Goal: Task Accomplishment & Management: Use online tool/utility

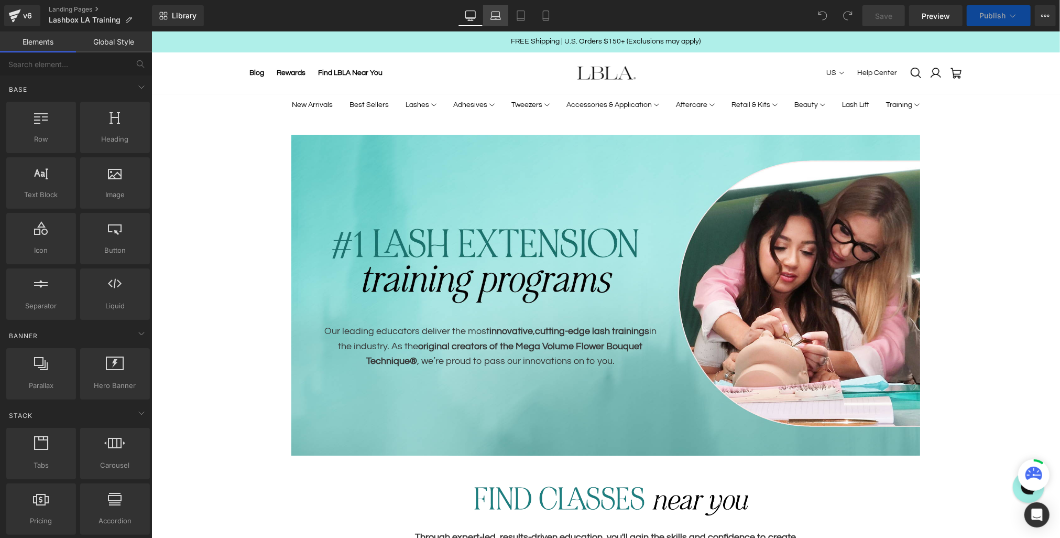
click at [494, 10] on icon at bounding box center [496, 15] width 10 height 10
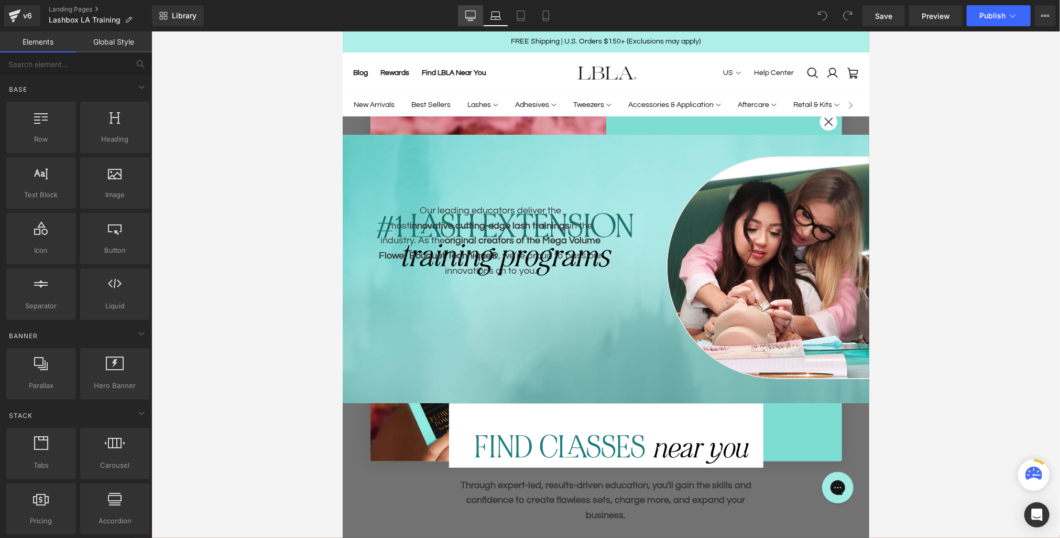
click at [472, 16] on icon at bounding box center [470, 15] width 10 height 10
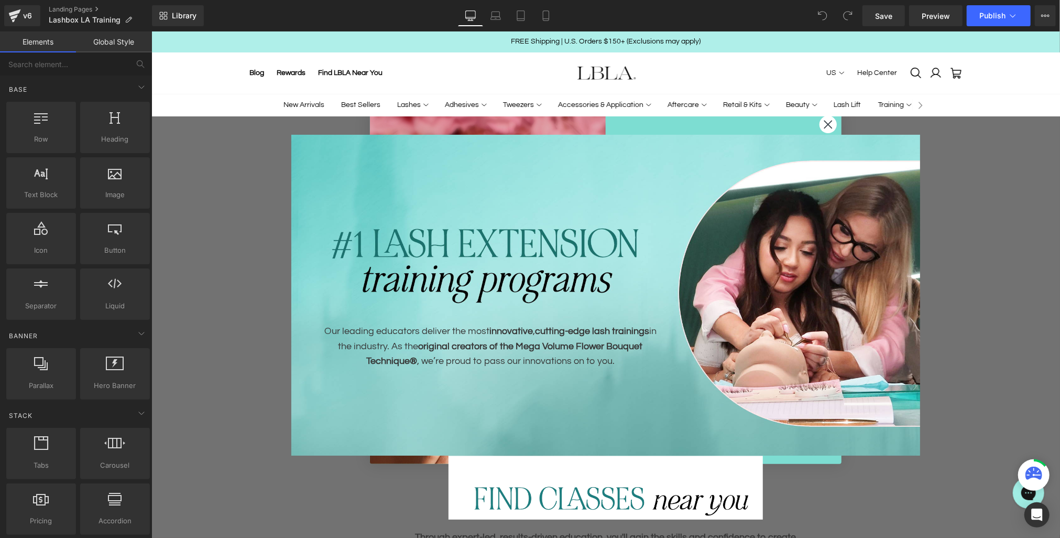
scroll to position [106, 0]
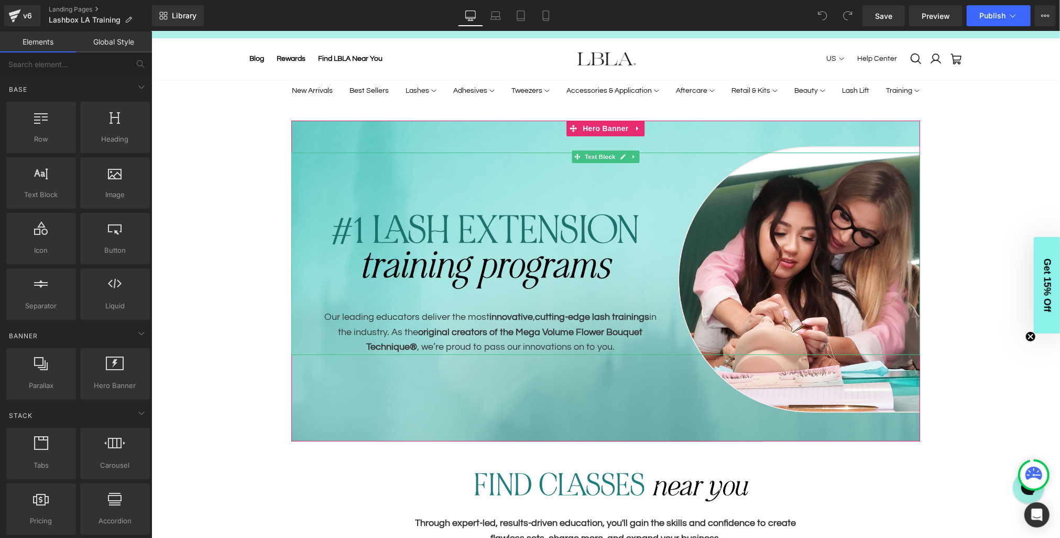
scroll to position [0, 0]
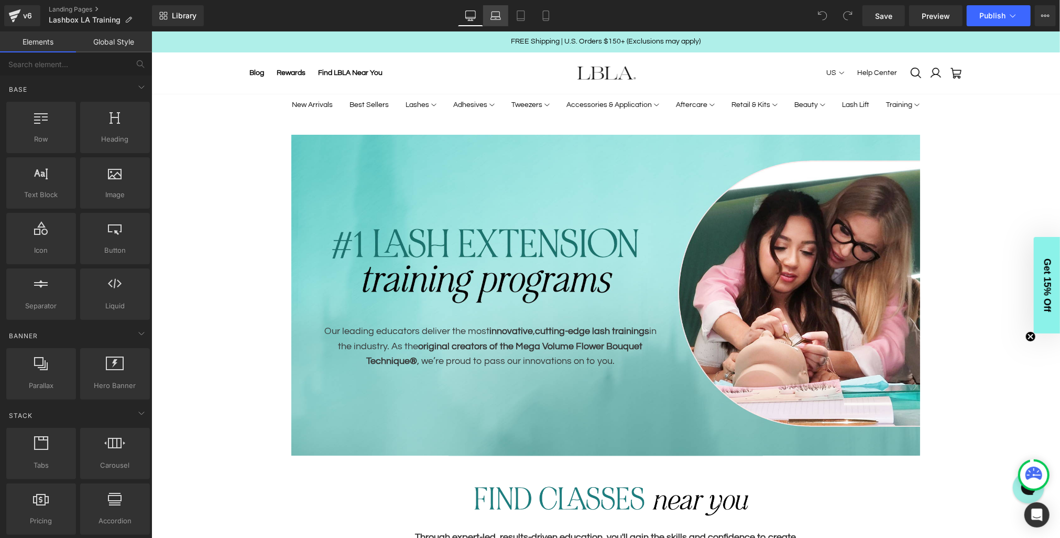
click at [494, 15] on icon at bounding box center [496, 15] width 10 height 10
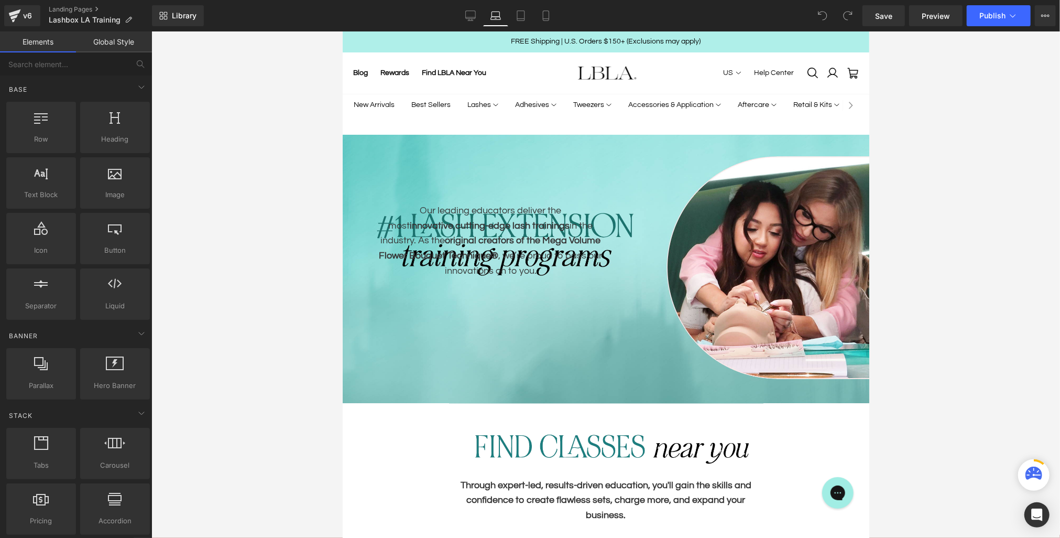
scroll to position [106, 0]
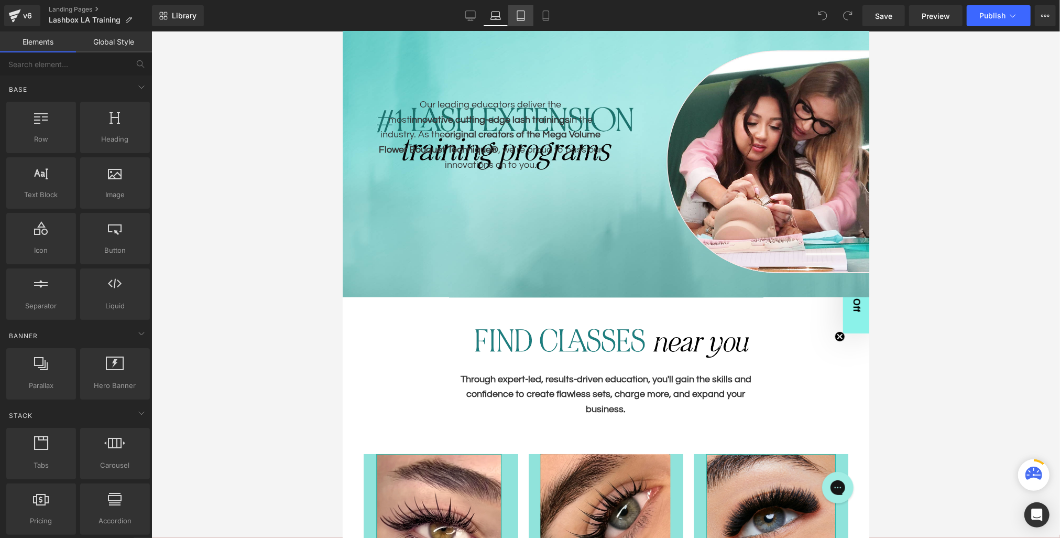
click at [523, 16] on icon at bounding box center [521, 15] width 10 height 10
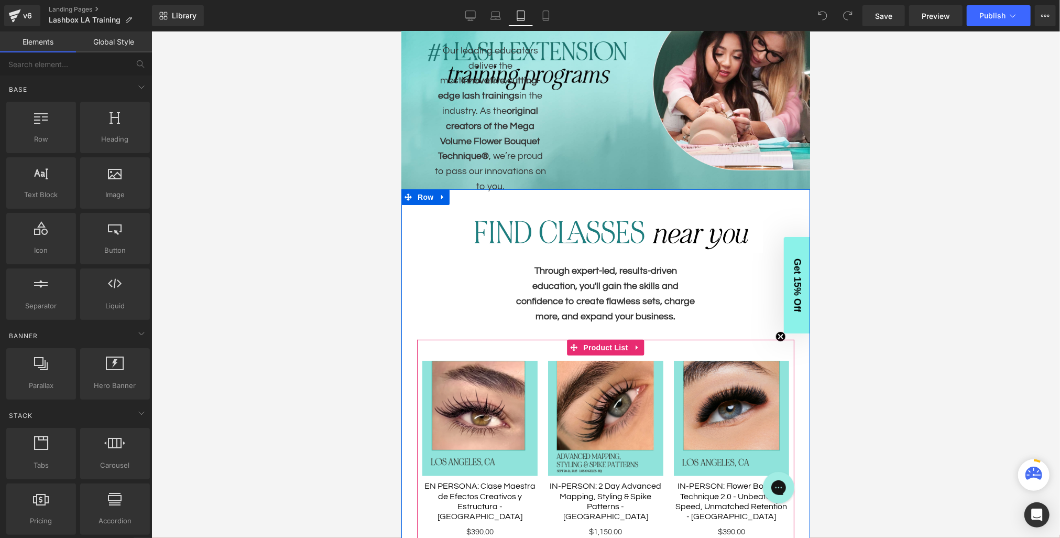
scroll to position [0, 0]
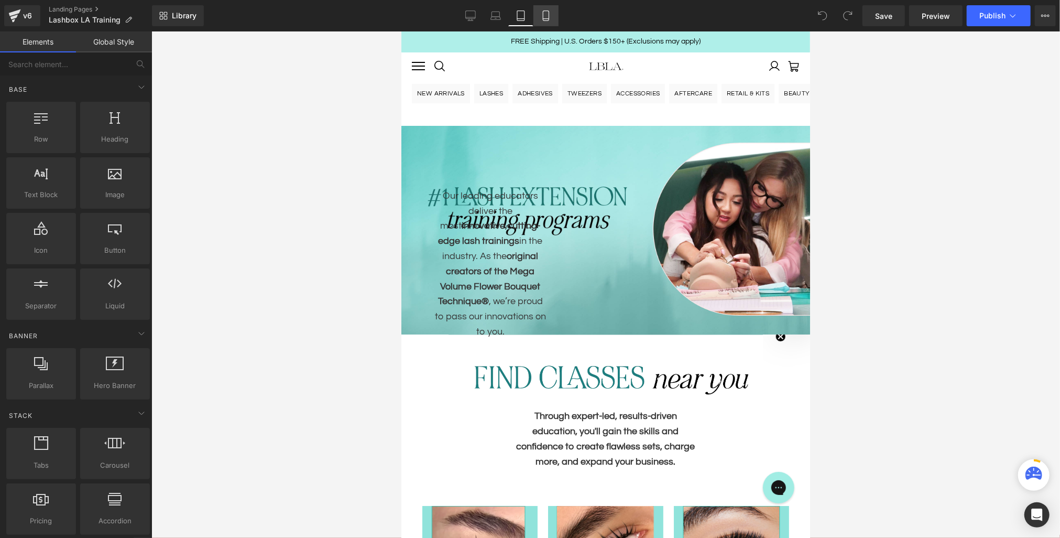
click at [546, 13] on icon at bounding box center [546, 15] width 10 height 10
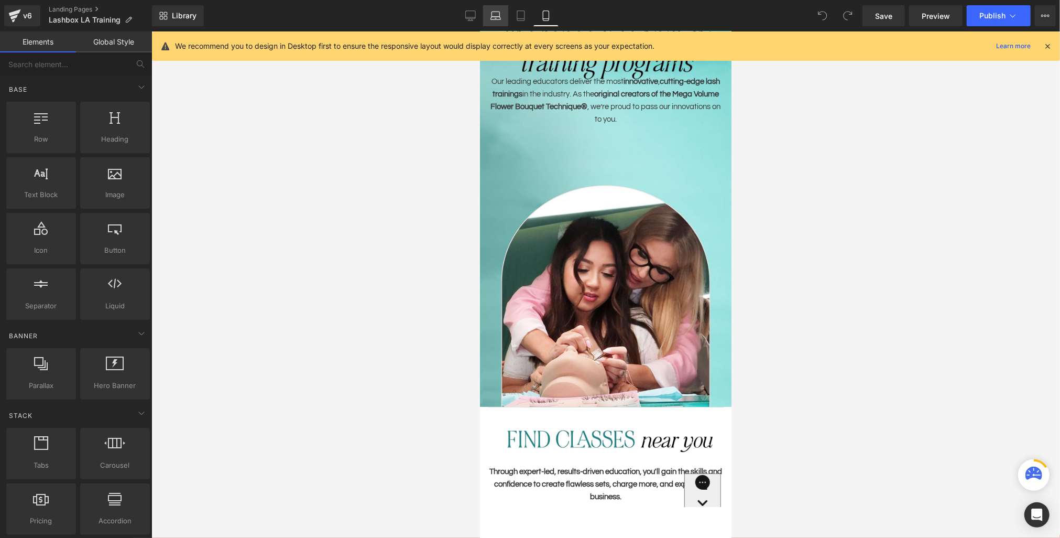
click at [493, 13] on icon at bounding box center [496, 14] width 8 height 5
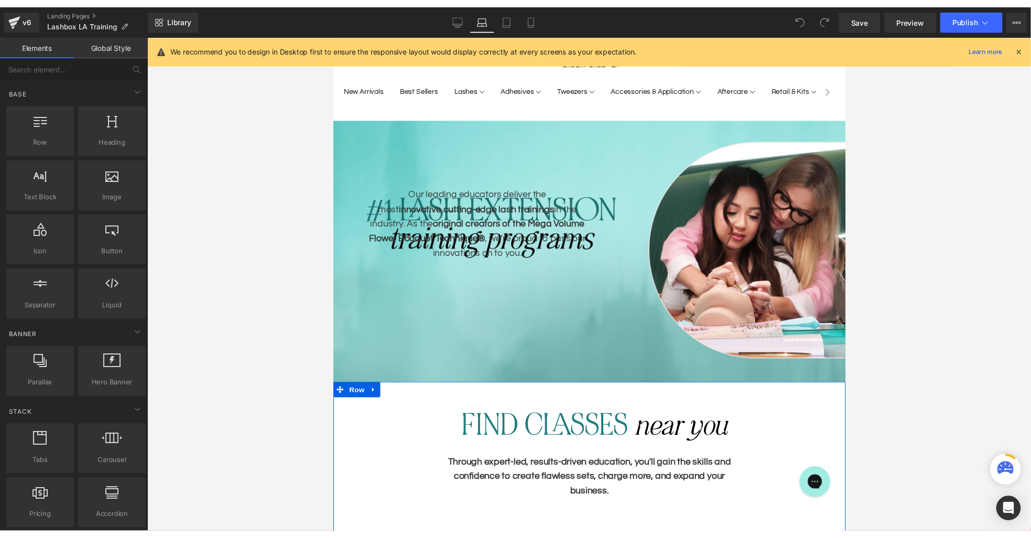
scroll to position [0, 0]
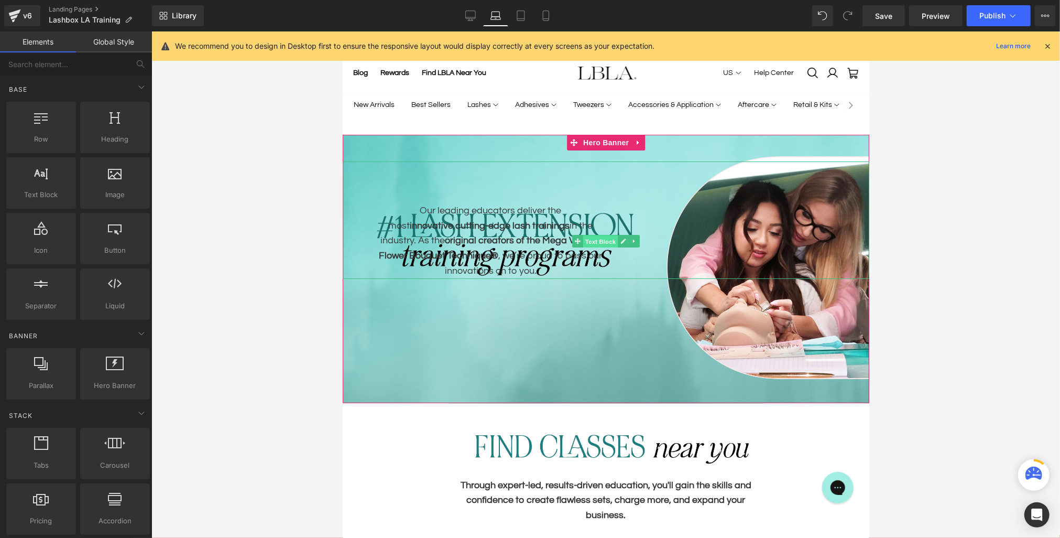
click at [600, 245] on span "Text Block" at bounding box center [600, 241] width 35 height 13
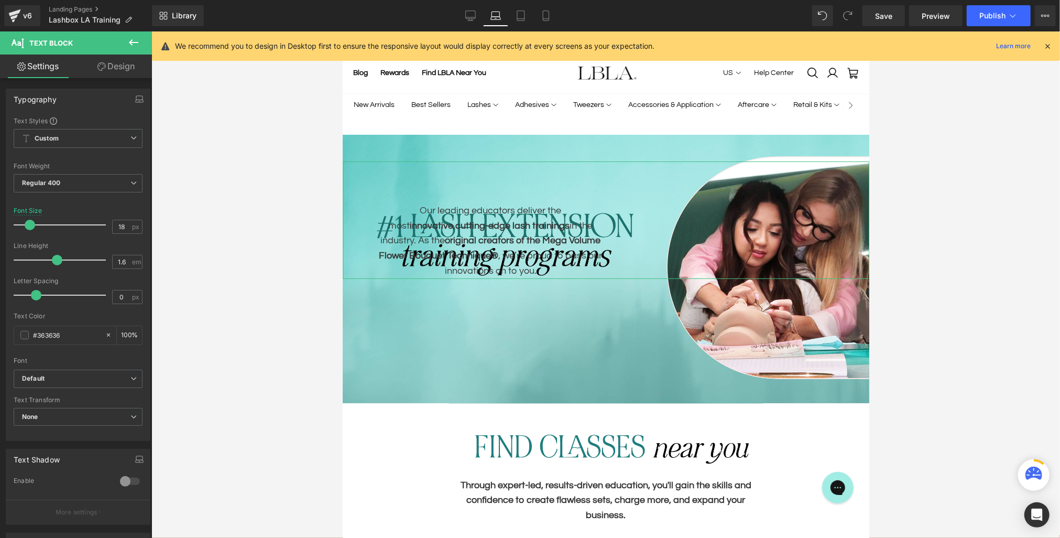
click at [111, 56] on link "Design" at bounding box center [116, 67] width 76 height 24
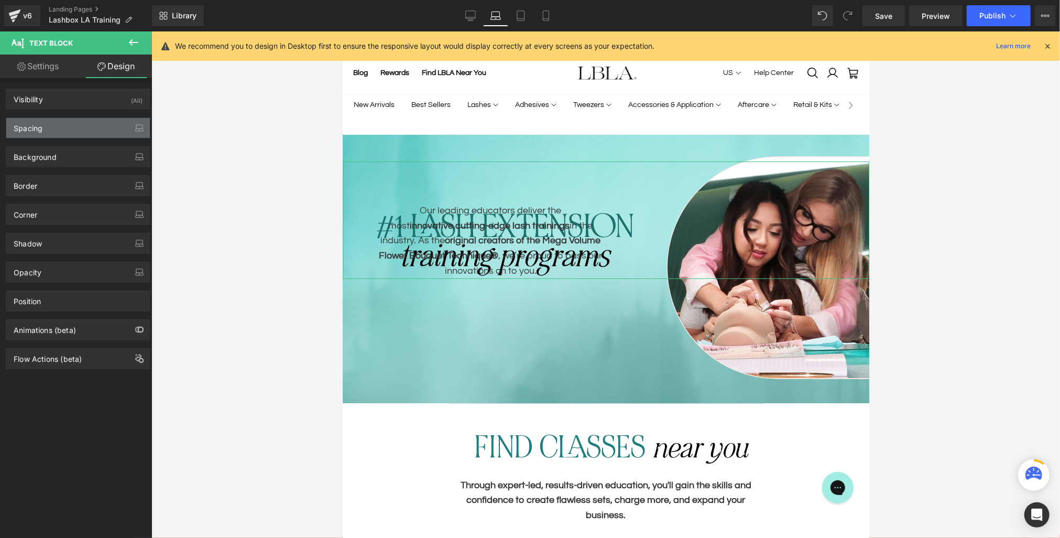
click at [58, 125] on div "Spacing" at bounding box center [78, 128] width 144 height 20
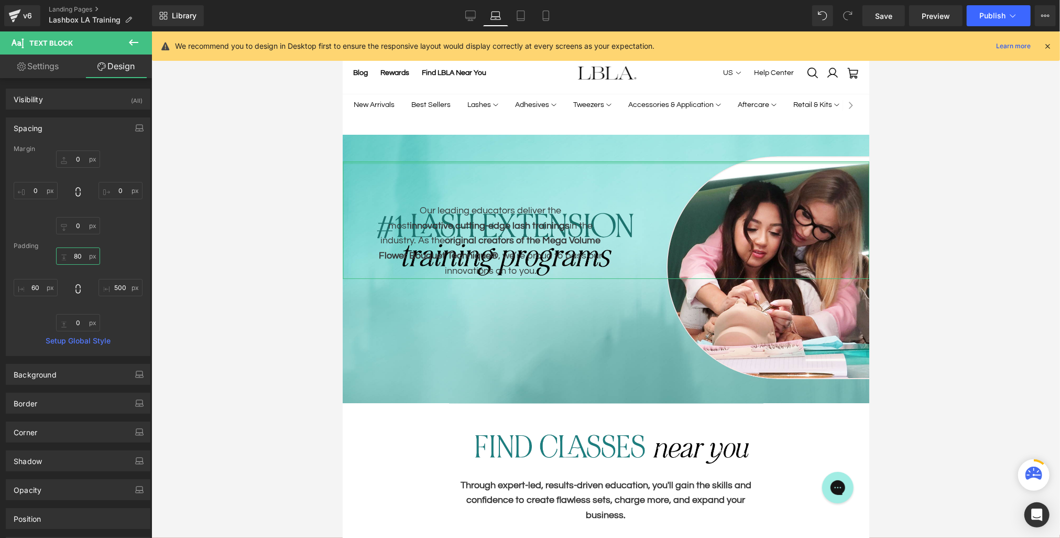
click at [75, 255] on input "80" at bounding box center [78, 255] width 44 height 17
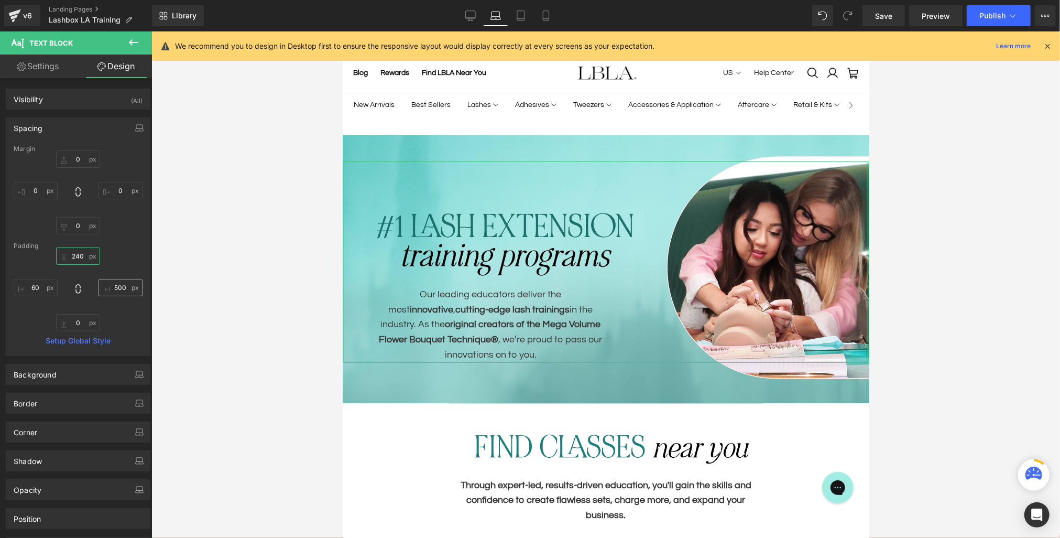
type input "240"
click at [122, 290] on input "500" at bounding box center [121, 287] width 44 height 17
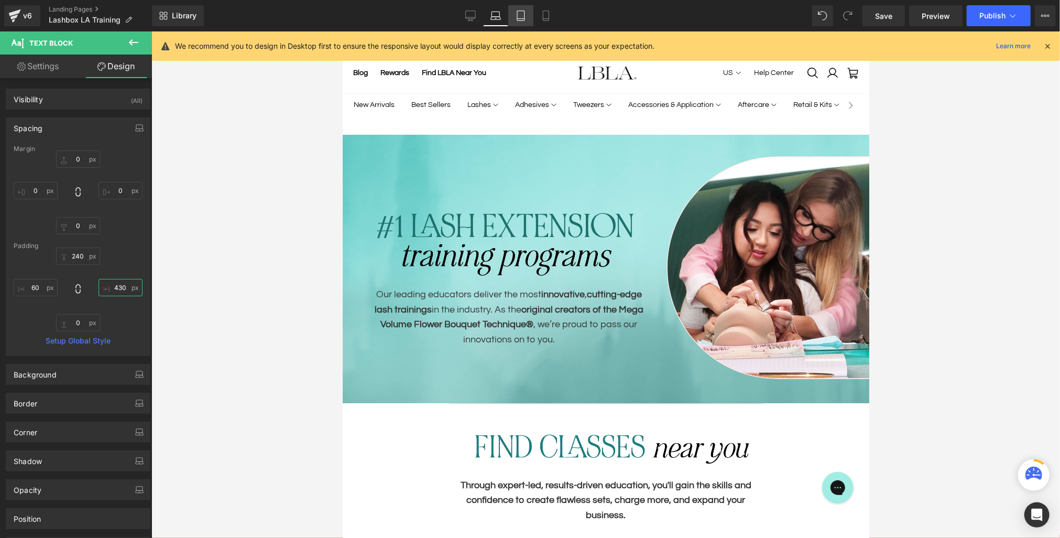
type input "430"
click at [518, 12] on icon at bounding box center [521, 15] width 10 height 10
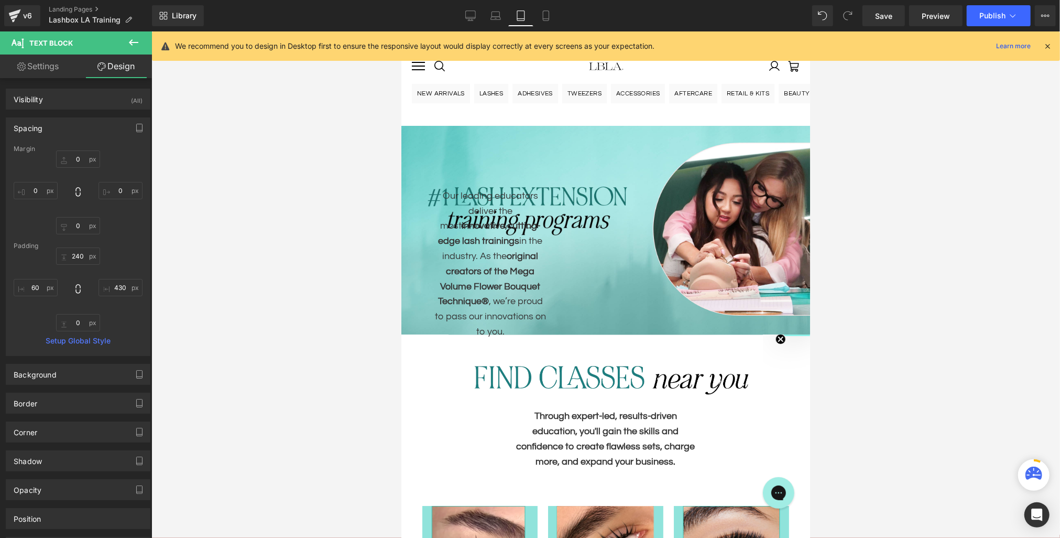
type input "0"
type input "80"
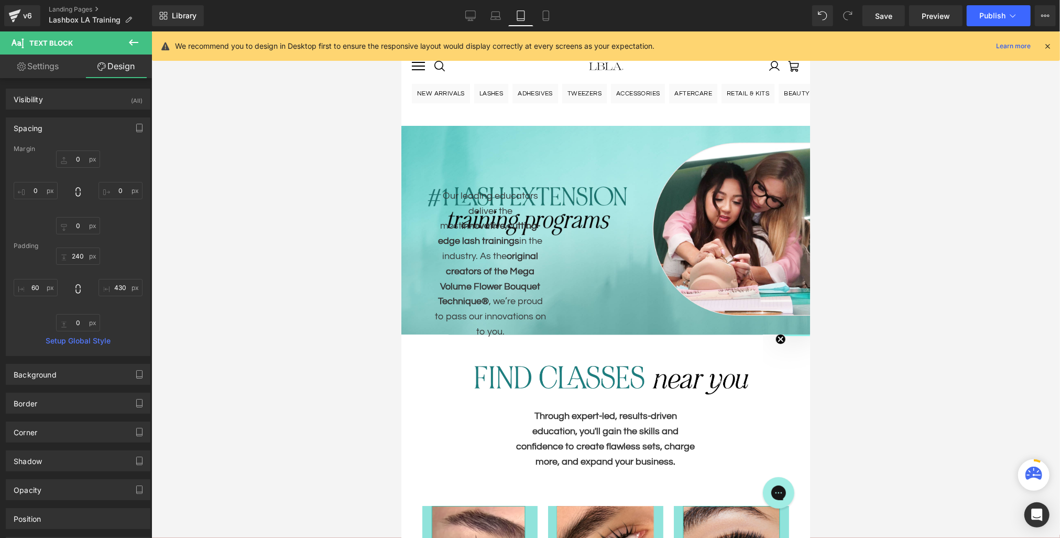
type input "500"
type input "0"
type input "60"
click at [601, 255] on span "Text Block" at bounding box center [599, 256] width 35 height 13
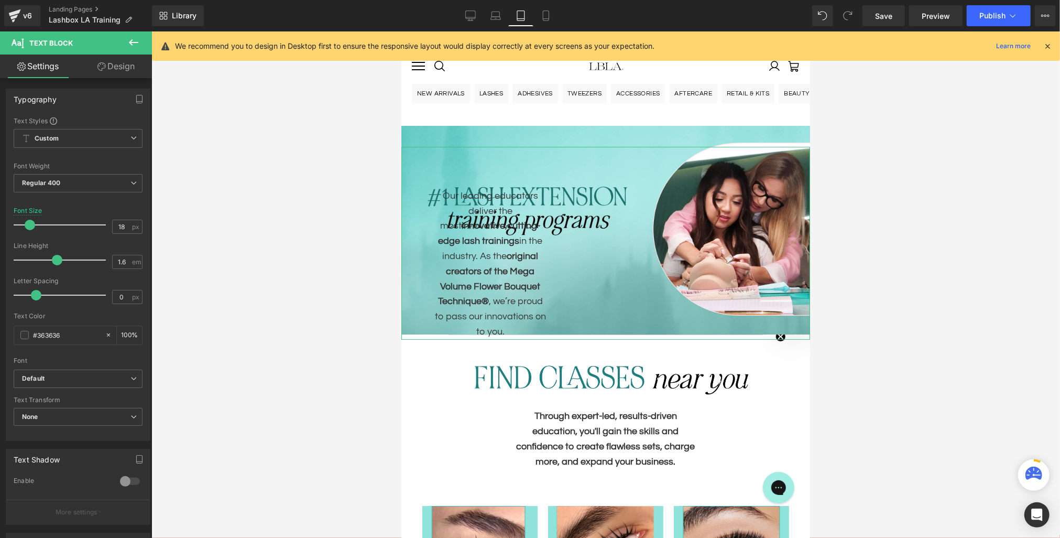
click at [115, 67] on link "Design" at bounding box center [116, 67] width 76 height 24
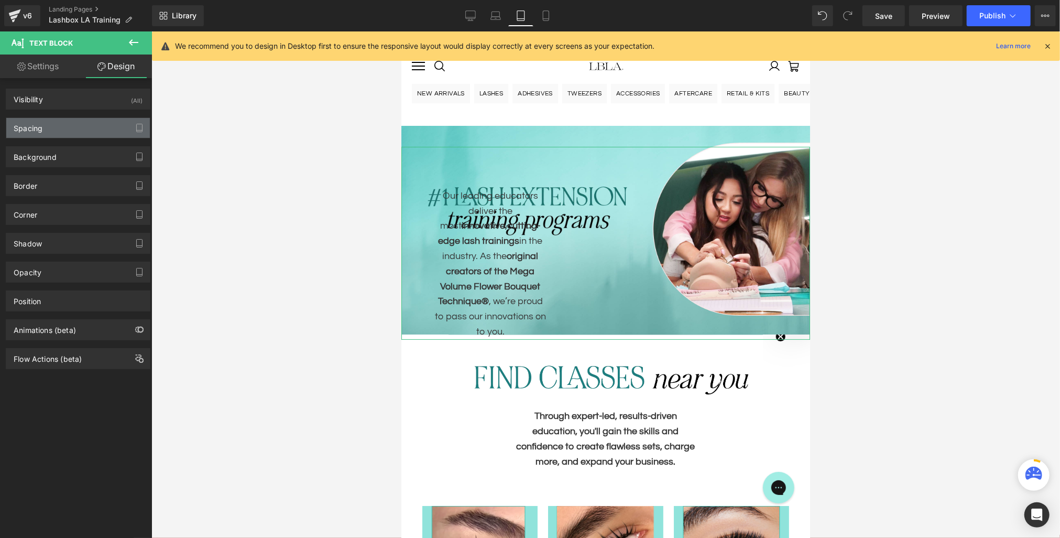
click at [52, 134] on div "Spacing" at bounding box center [78, 128] width 144 height 20
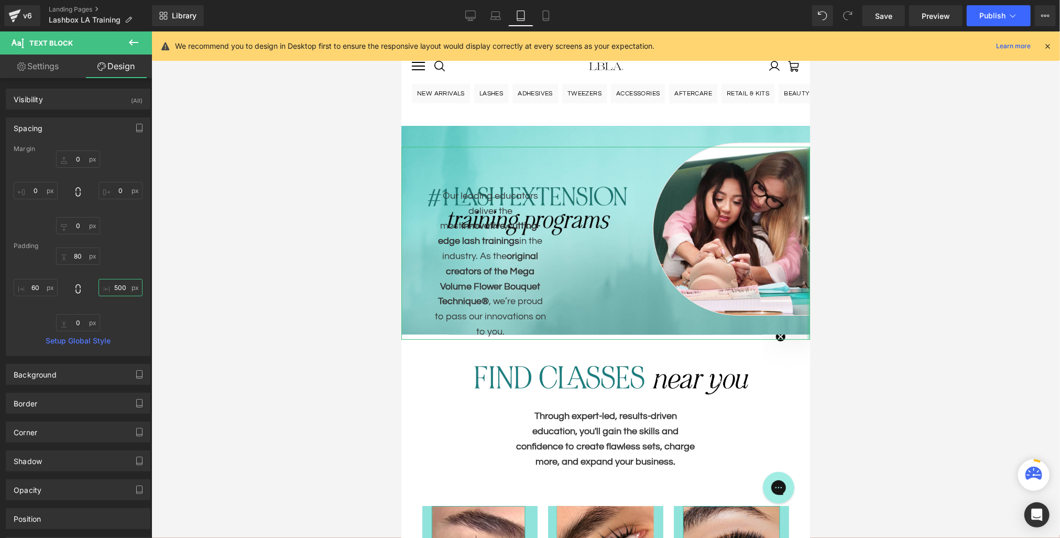
drag, startPoint x: 117, startPoint y: 288, endPoint x: 91, endPoint y: 288, distance: 25.7
click at [91, 288] on div "80px 80 500px 500 0px 0 60px 60" at bounding box center [78, 289] width 129 height 84
click at [113, 284] on input "500" at bounding box center [121, 287] width 44 height 17
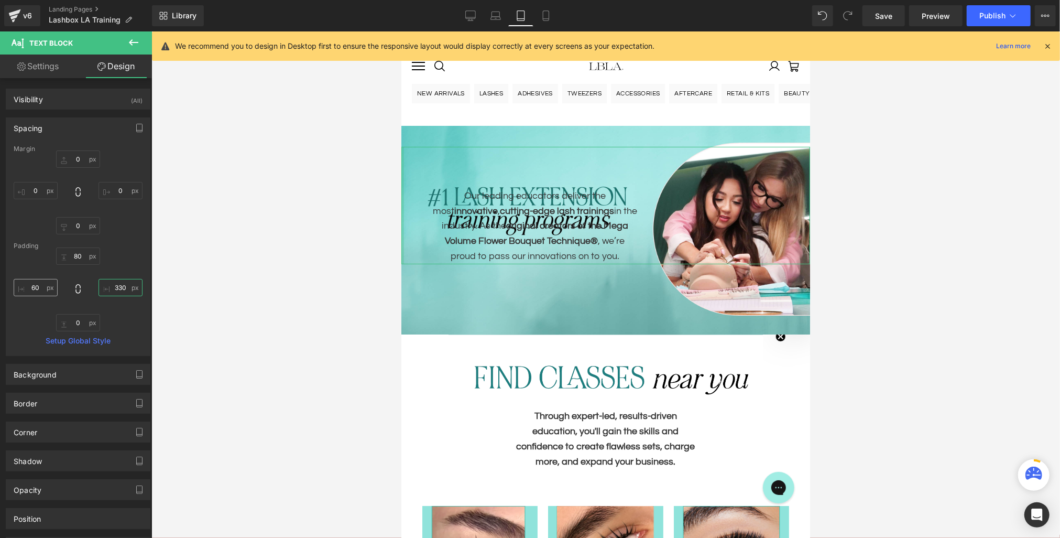
type input "330"
drag, startPoint x: 34, startPoint y: 285, endPoint x: 27, endPoint y: 285, distance: 7.3
click at [27, 285] on input "60" at bounding box center [36, 287] width 44 height 17
type input "40"
click at [77, 254] on input "80" at bounding box center [78, 255] width 44 height 17
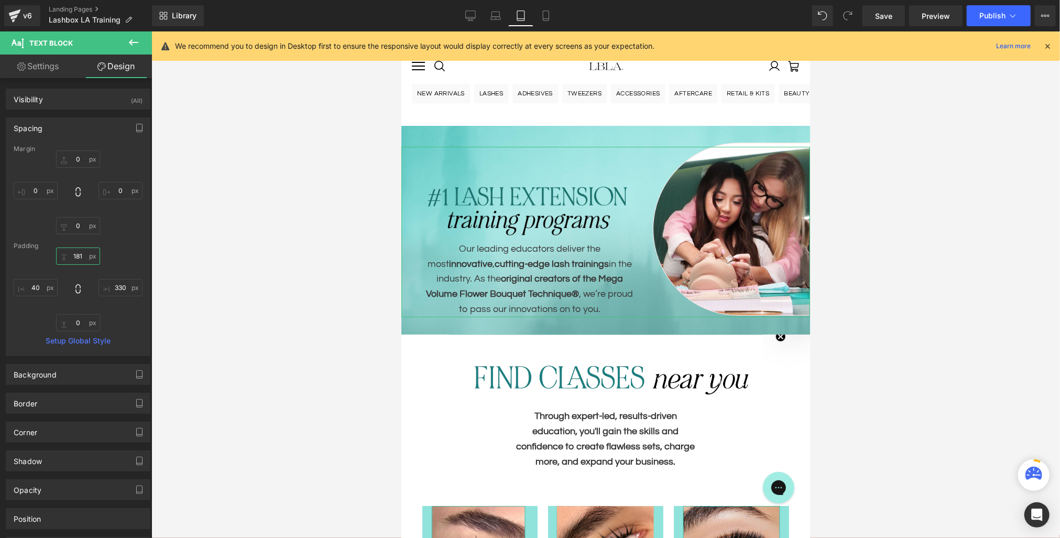
type input "182"
click at [885, 15] on span "Save" at bounding box center [883, 15] width 17 height 11
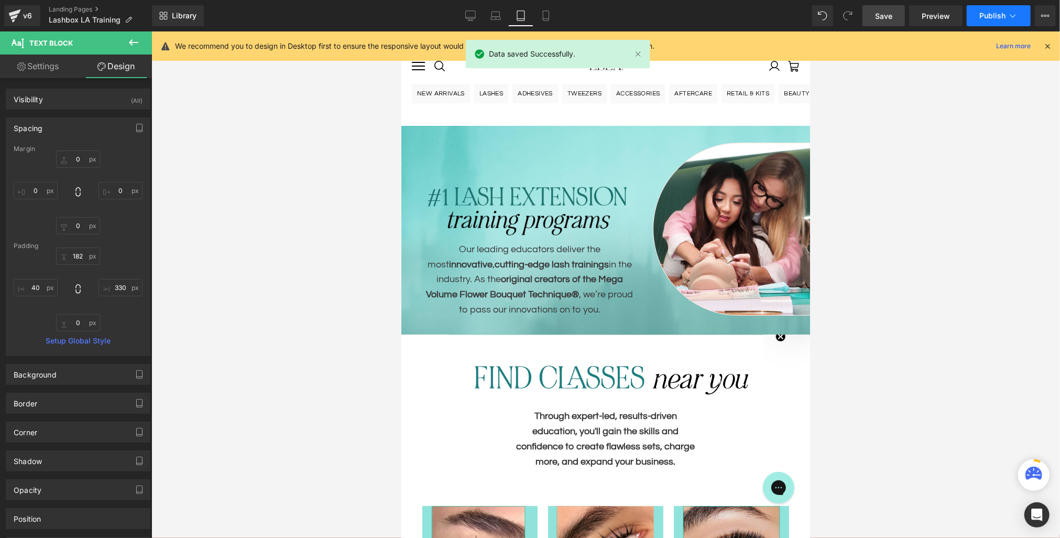
click at [991, 17] on span "Publish" at bounding box center [993, 16] width 26 height 8
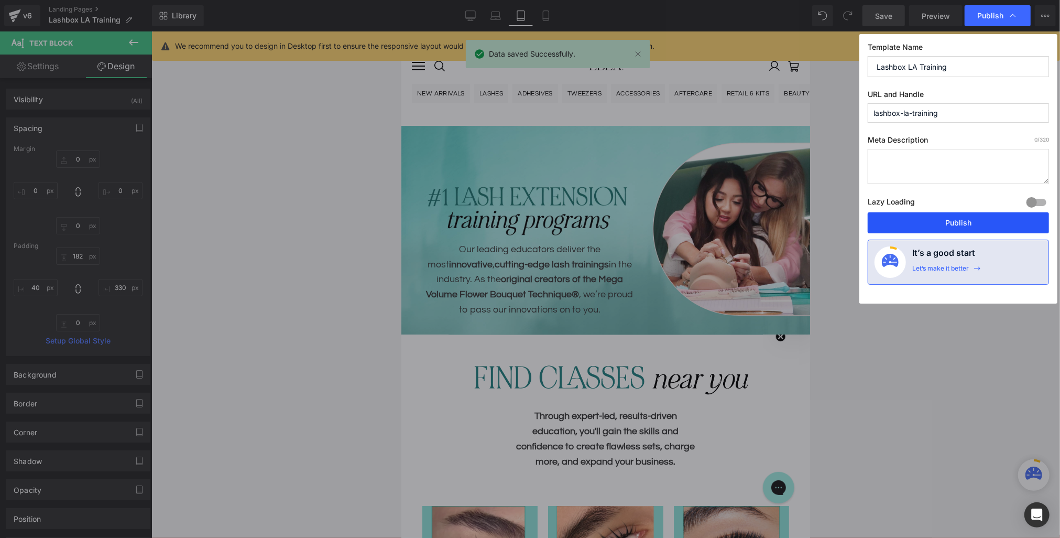
click at [946, 227] on button "Publish" at bounding box center [958, 222] width 181 height 21
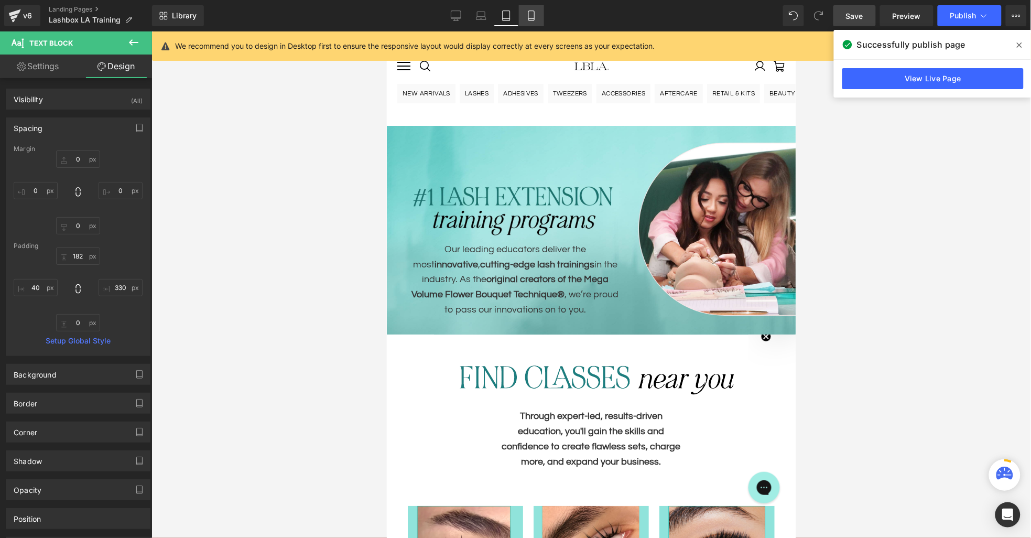
click at [529, 6] on link "Mobile" at bounding box center [531, 15] width 25 height 21
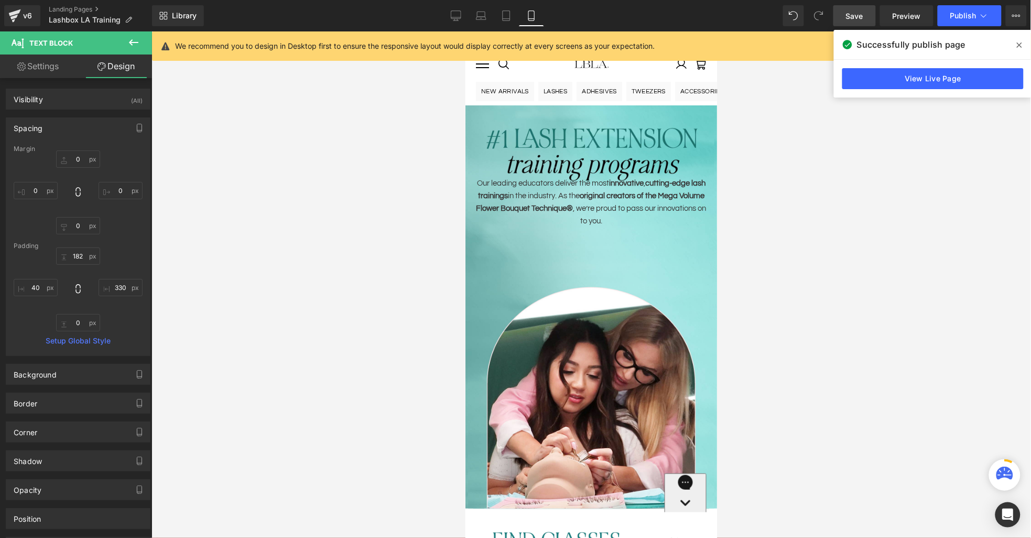
type input "60"
type input "0"
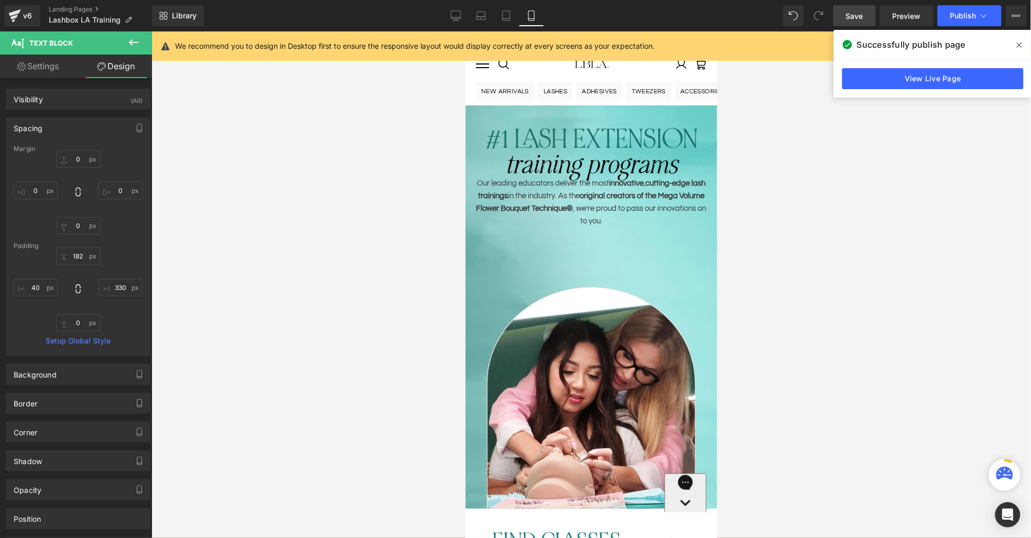
type input "20"
type input "0"
type input "20"
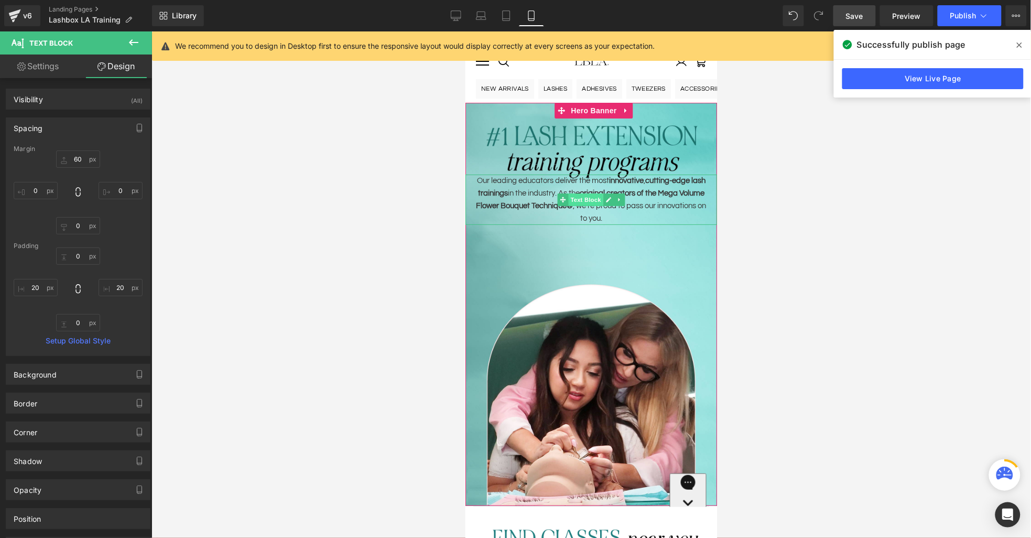
click at [584, 198] on span "Text Block" at bounding box center [585, 199] width 35 height 13
